Goal: Book appointment/travel/reservation

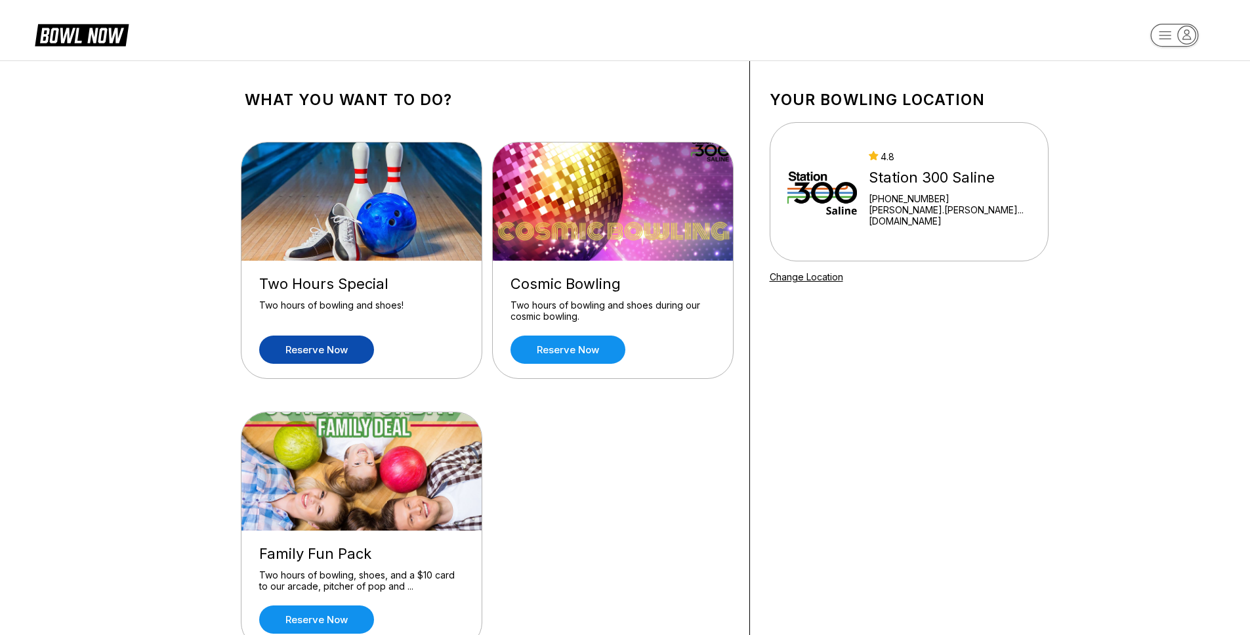
click at [335, 352] on link "Reserve now" at bounding box center [316, 349] width 115 height 28
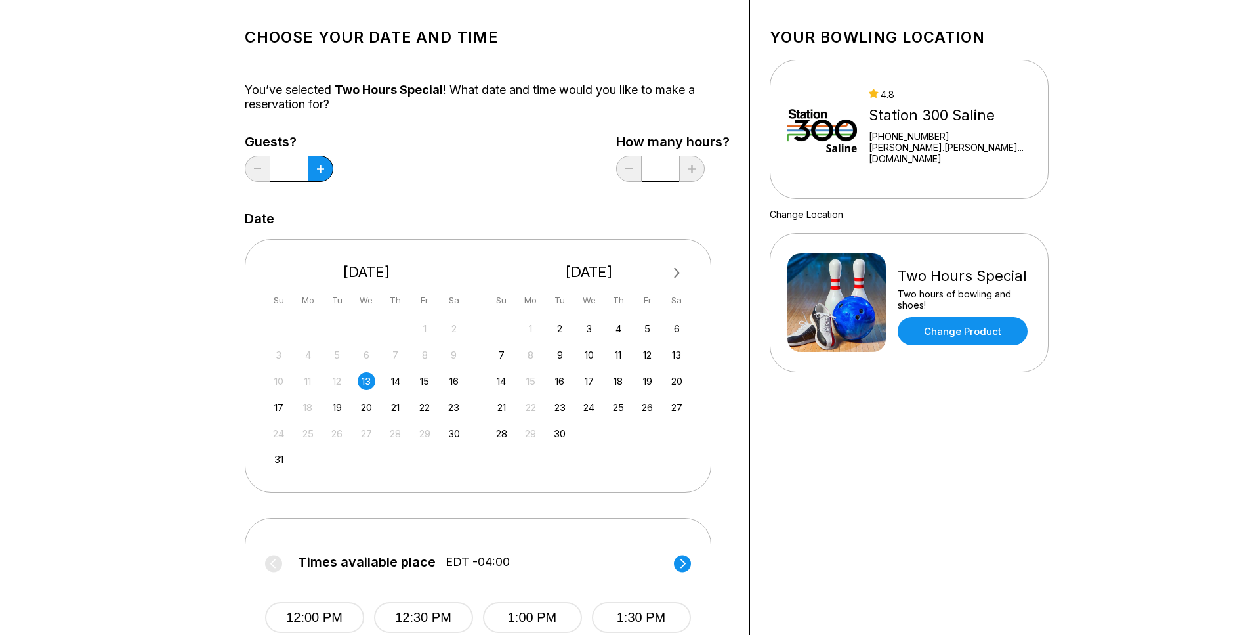
scroll to position [224, 0]
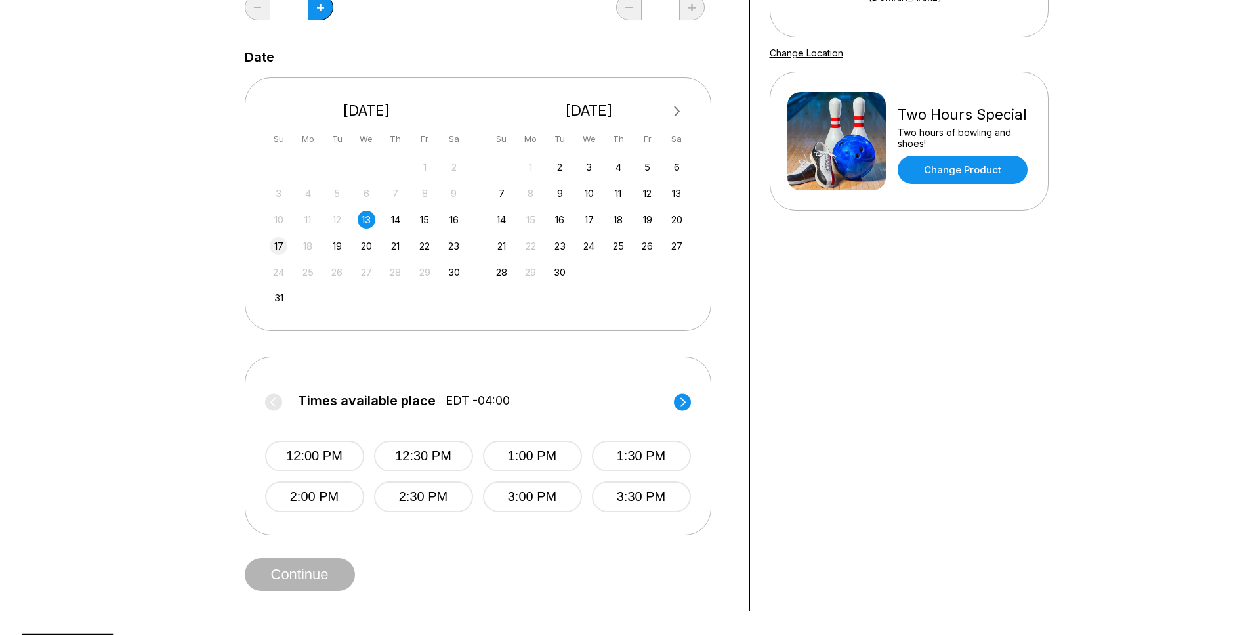
click at [280, 249] on div "17" at bounding box center [279, 246] width 18 height 18
click at [327, 482] on button "2:00 PM" at bounding box center [314, 496] width 99 height 31
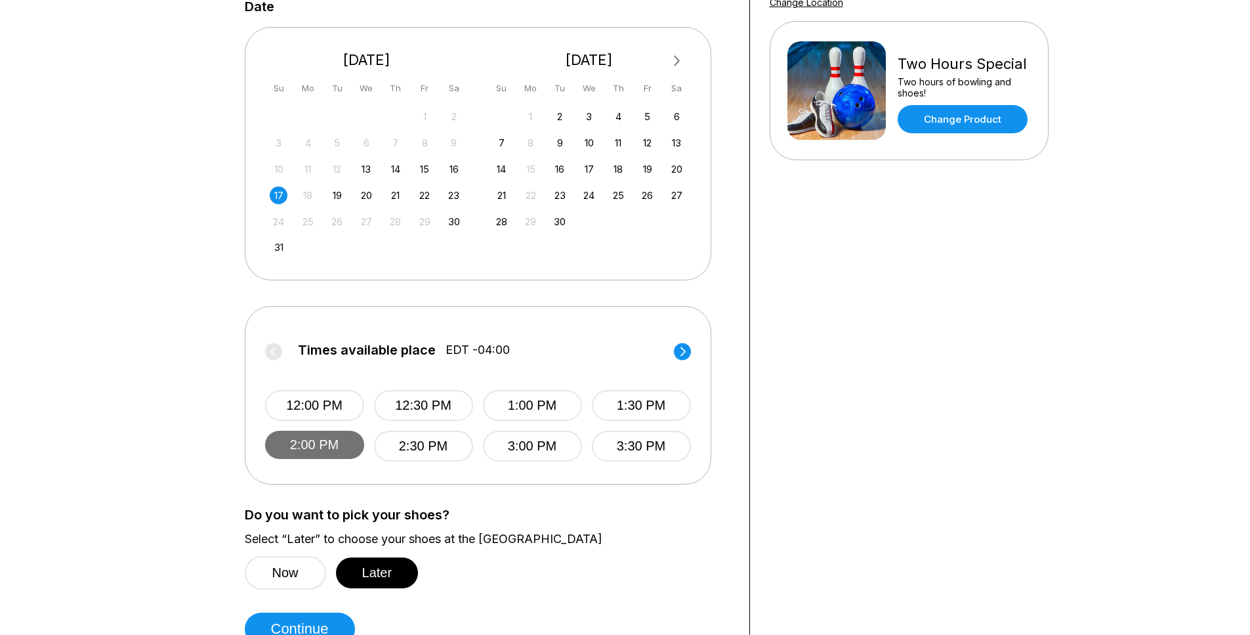
scroll to position [408, 0]
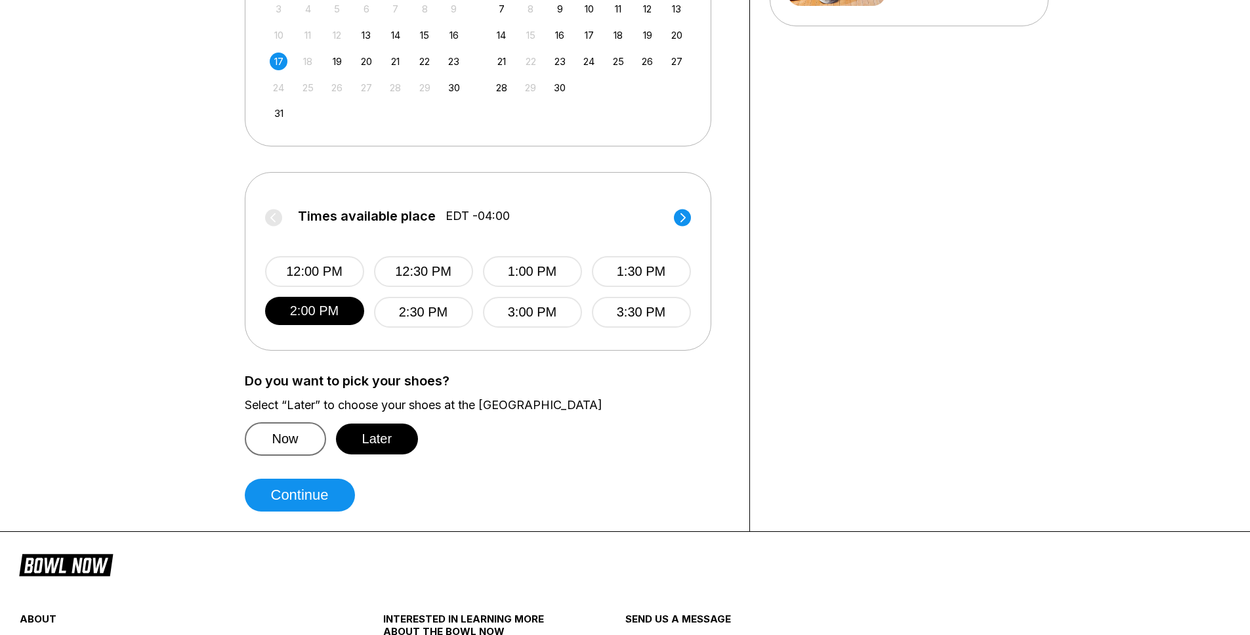
click at [302, 446] on button "Now" at bounding box center [285, 438] width 81 height 33
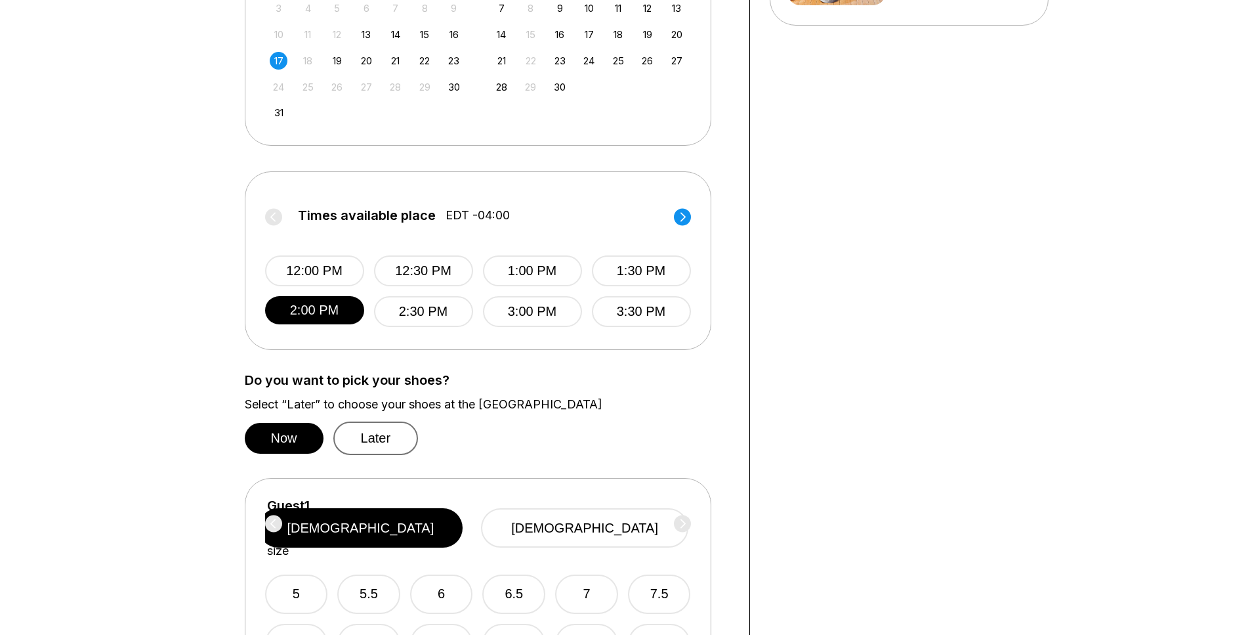
scroll to position [649, 0]
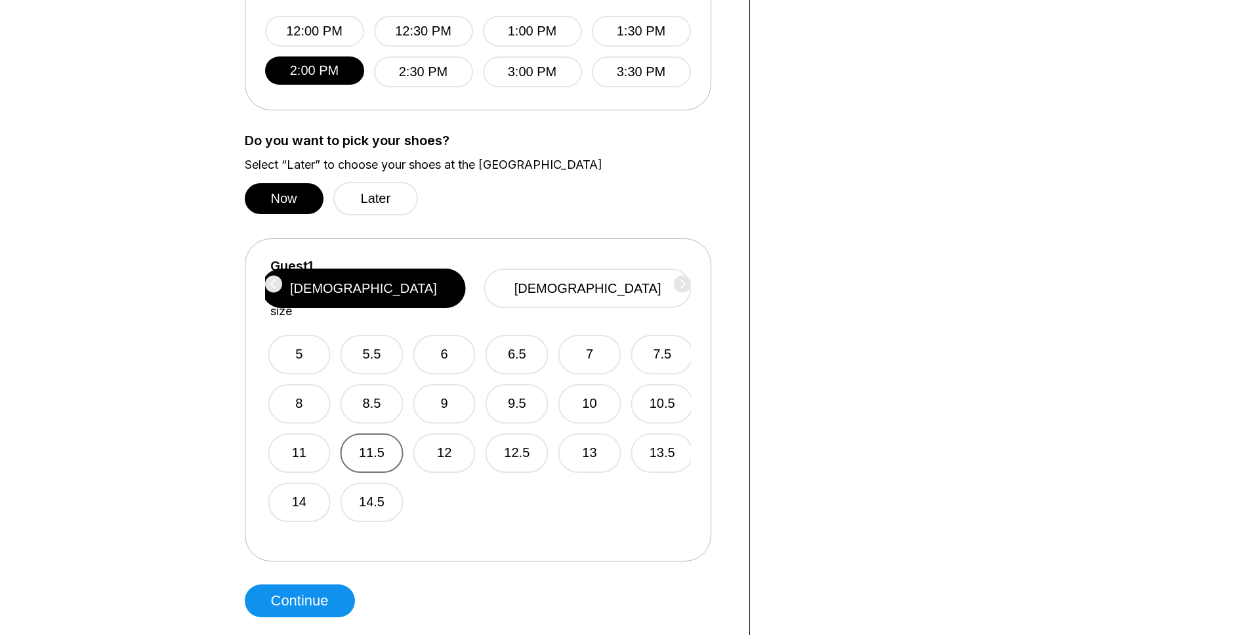
drag, startPoint x: 379, startPoint y: 388, endPoint x: 383, endPoint y: 419, distance: 31.8
click at [383, 419] on div "5 5.5 6 6.5 7 7.5 8 8.5 9 9.5 10 10.5 11 11.5 12 12.5 13 13.5 14 14.5" at bounding box center [481, 419] width 426 height 203
click at [573, 397] on button "10" at bounding box center [586, 403] width 63 height 39
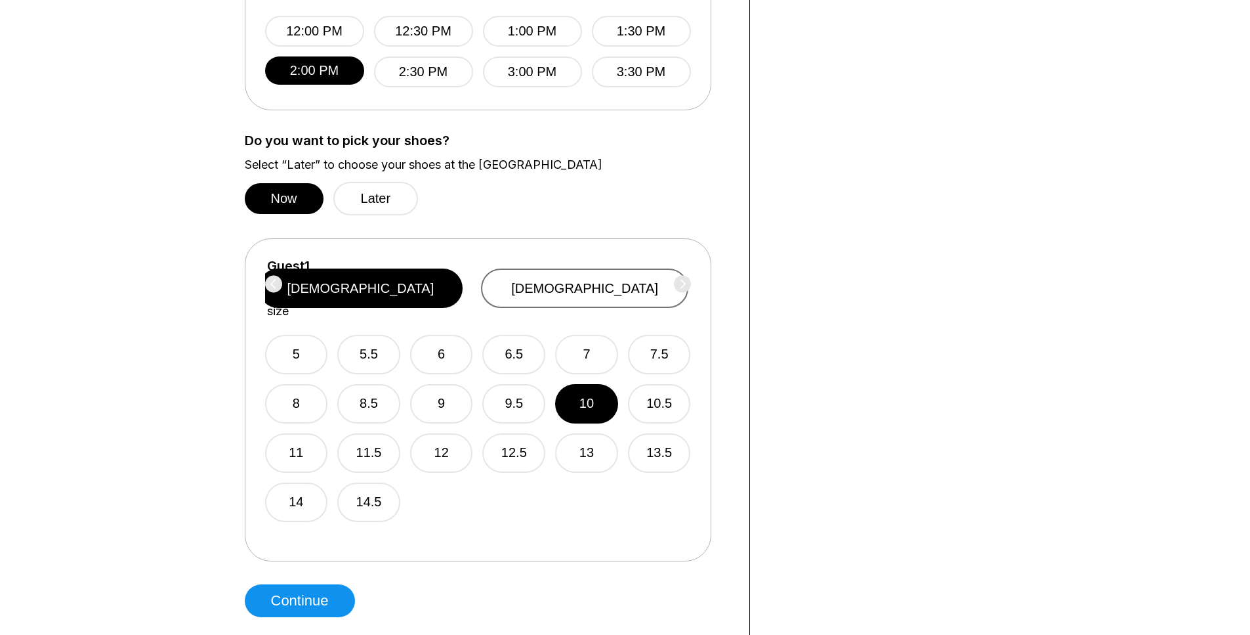
click at [572, 287] on button "[DEMOGRAPHIC_DATA]" at bounding box center [584, 287] width 207 height 39
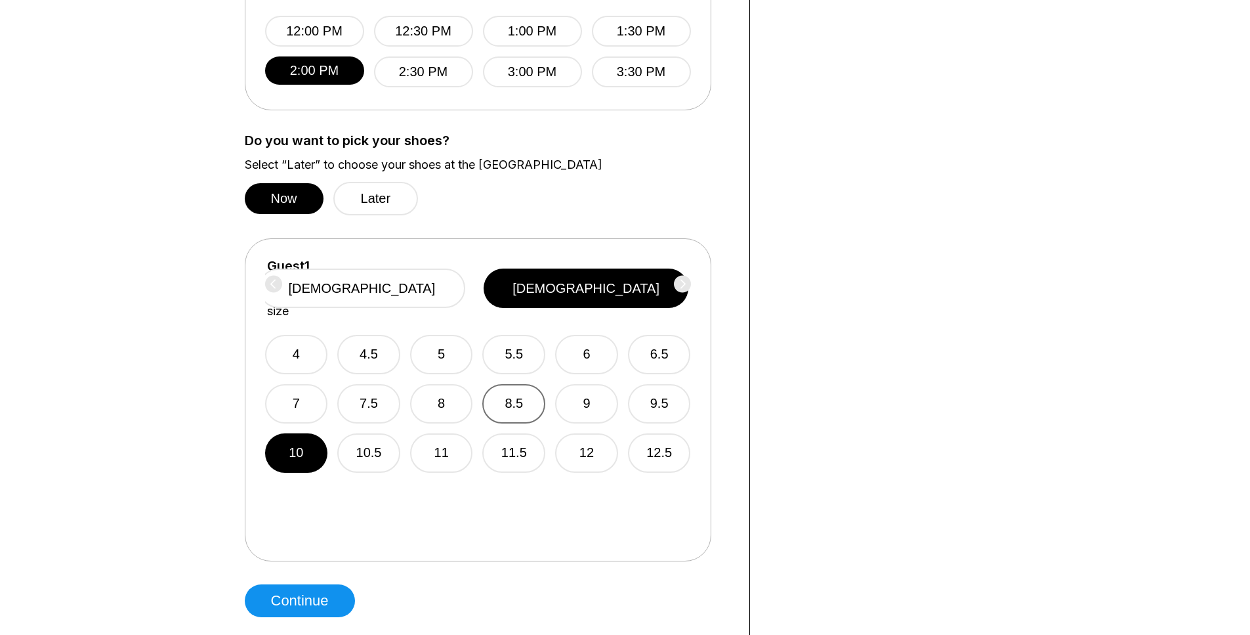
click at [507, 389] on button "8.5" at bounding box center [513, 403] width 63 height 39
click at [466, 289] on button "[DEMOGRAPHIC_DATA]" at bounding box center [362, 287] width 207 height 39
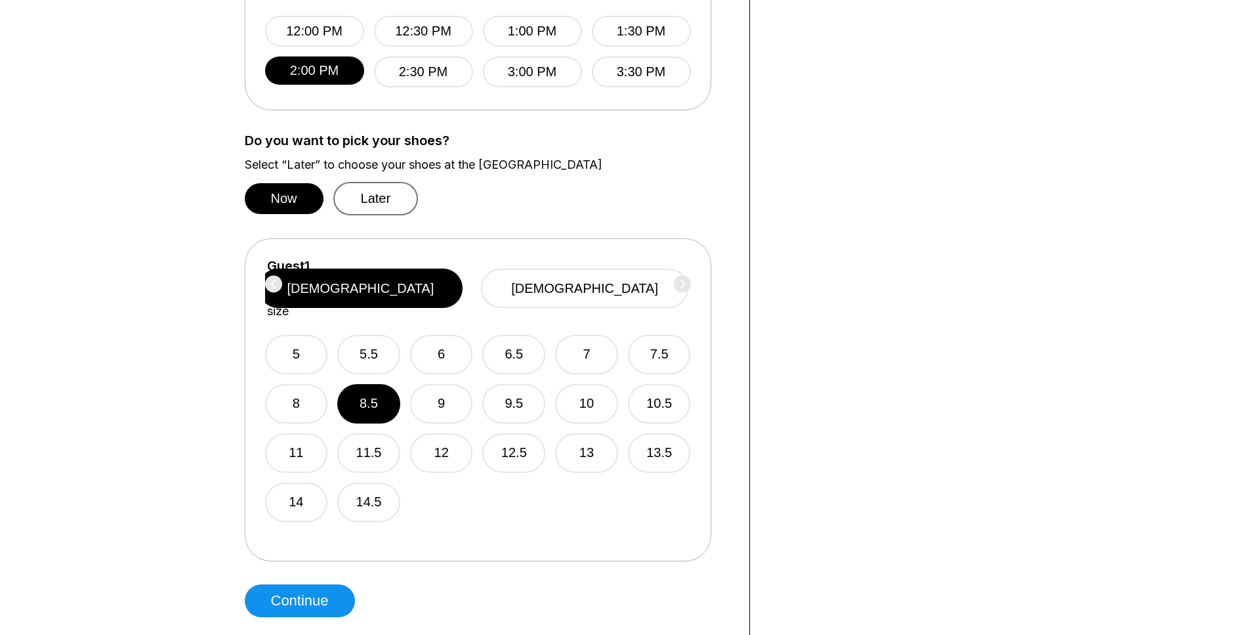
click at [375, 190] on button "Later" at bounding box center [375, 198] width 85 height 33
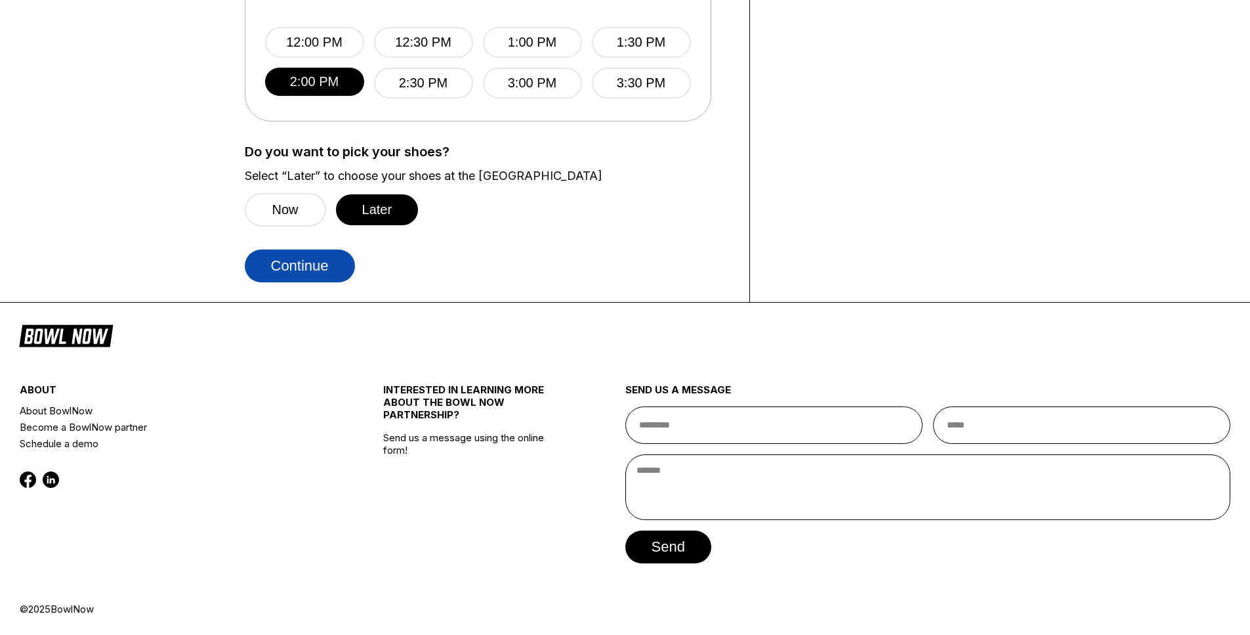
click at [314, 272] on button "Continue" at bounding box center [300, 265] width 110 height 33
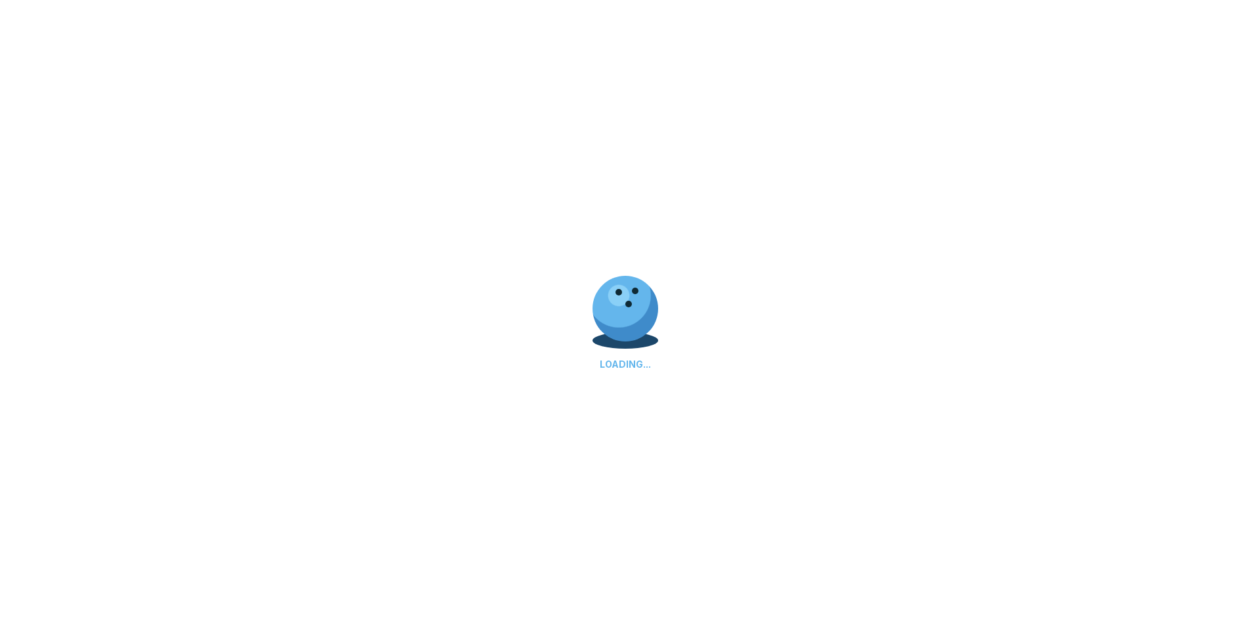
select select "**"
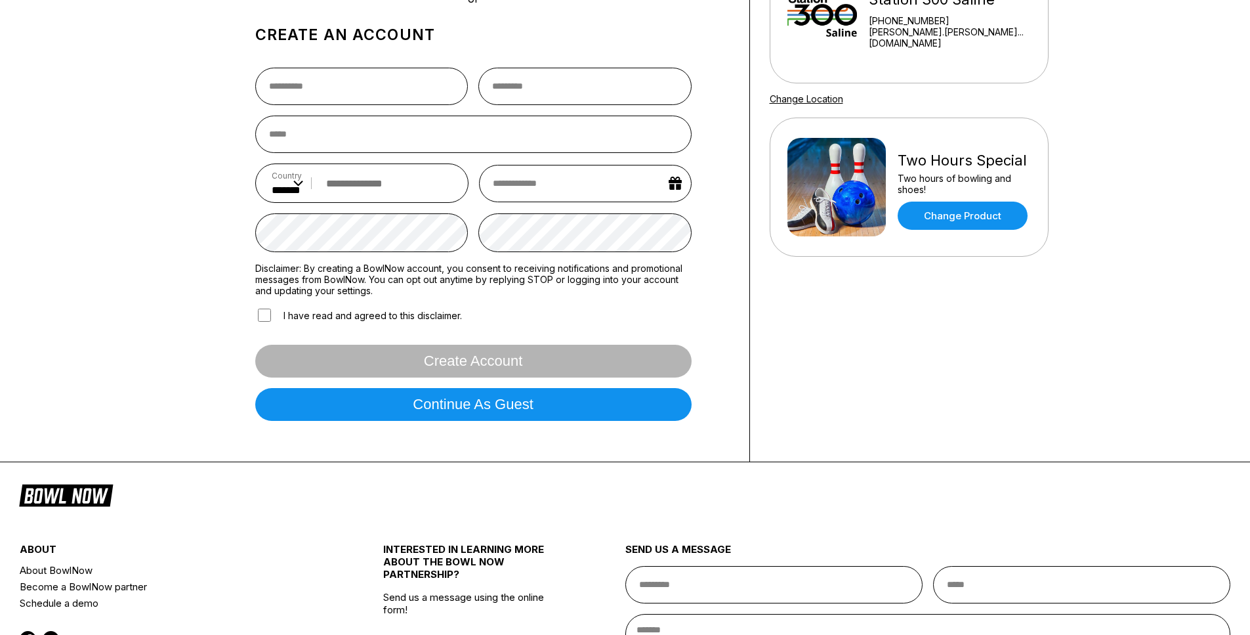
scroll to position [0, 0]
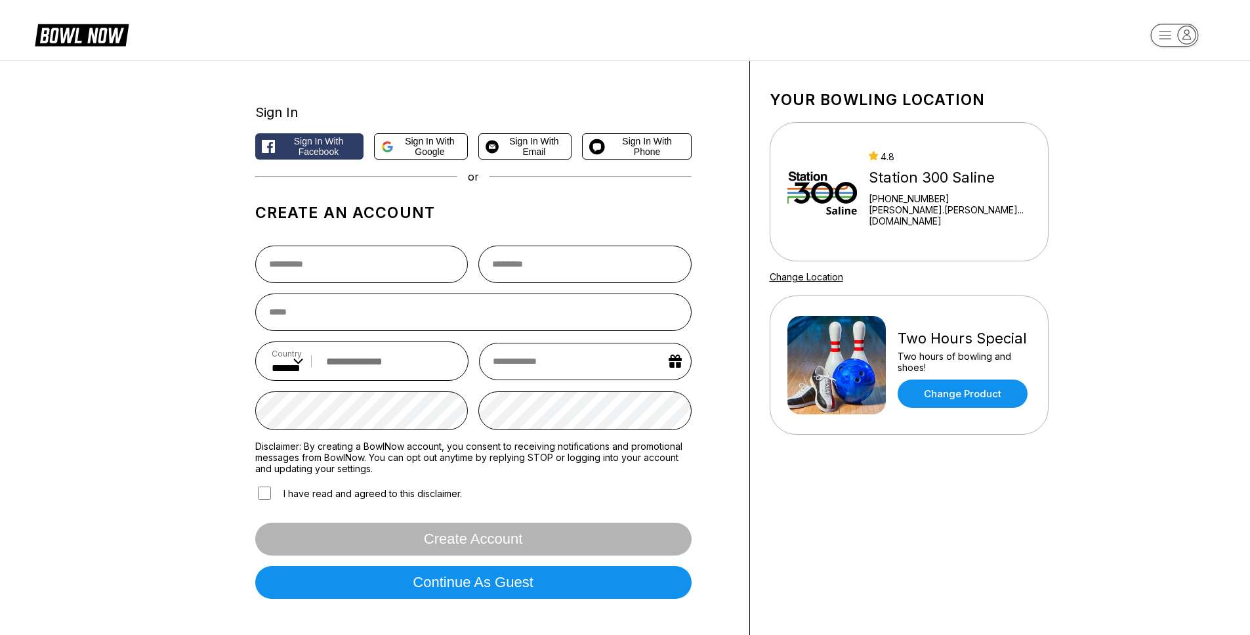
click at [56, 30] on icon at bounding box center [54, 35] width 9 height 15
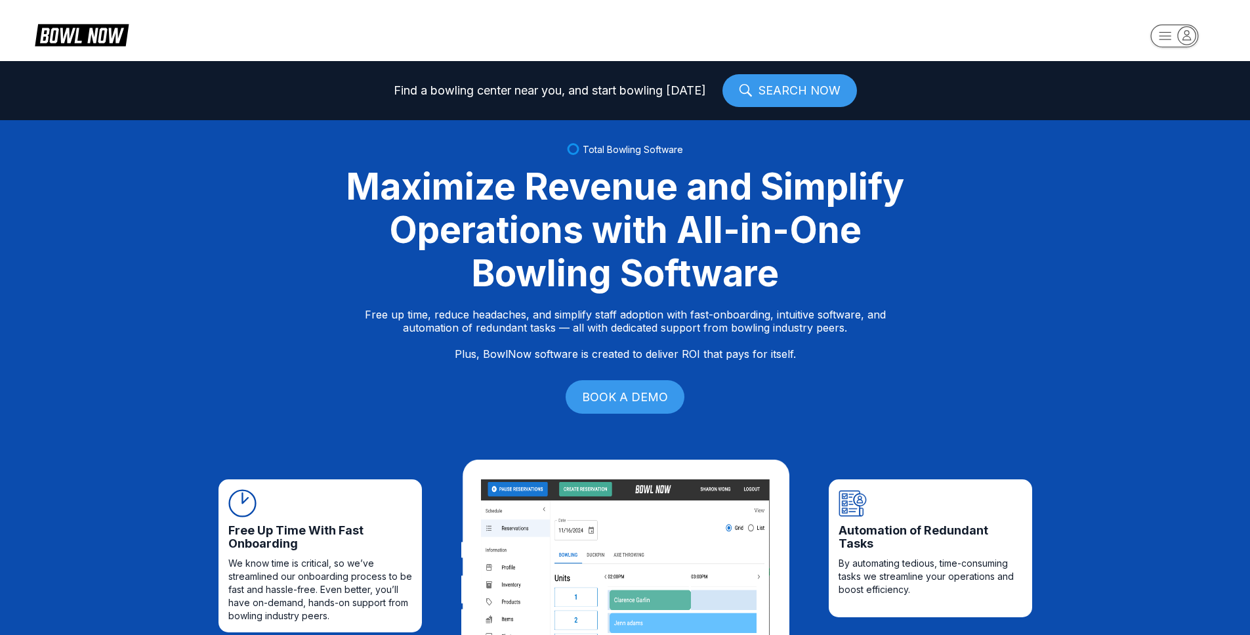
select select "**"
